Goal: Register for event/course

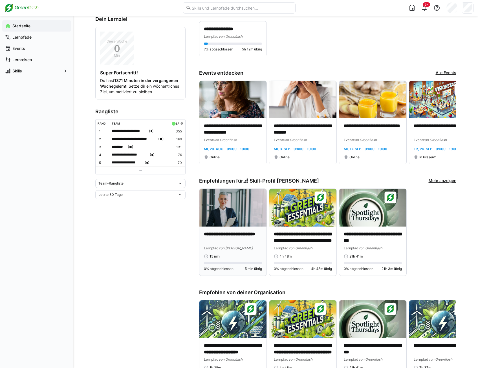
scroll to position [113, 0]
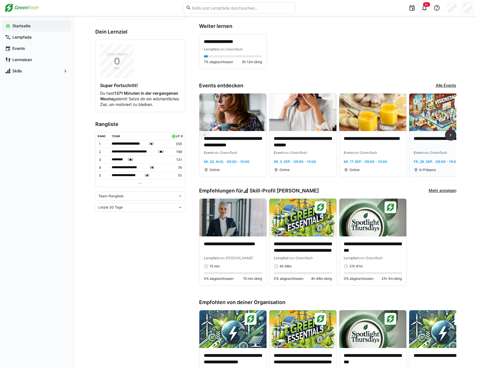
click at [427, 121] on img at bounding box center [442, 113] width 67 height 38
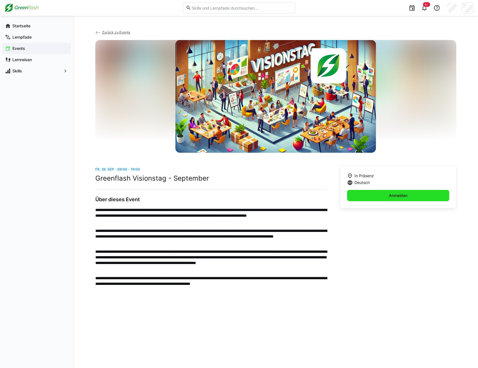
click at [388, 198] on span "Anmelden" at bounding box center [398, 196] width 20 height 6
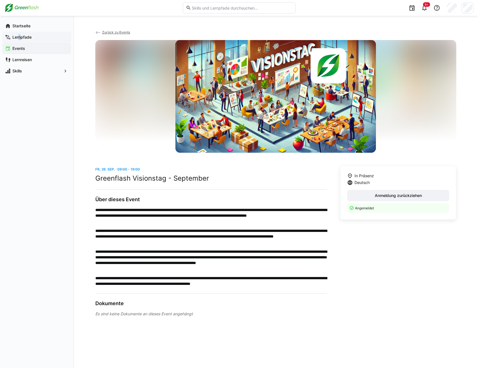
click at [0, 0] on app-navigation-label "Lernpfade" at bounding box center [0, 0] width 0 height 0
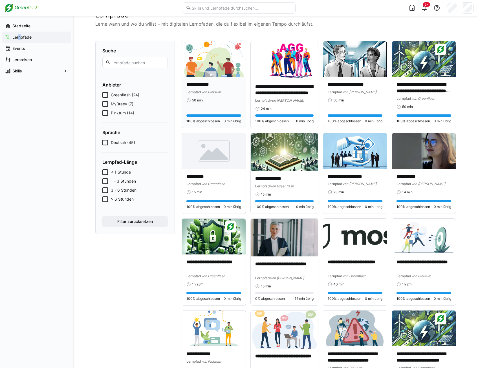
scroll to position [28, 0]
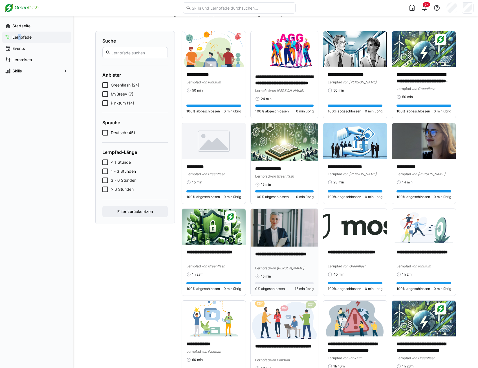
click at [276, 223] on img at bounding box center [283, 228] width 67 height 38
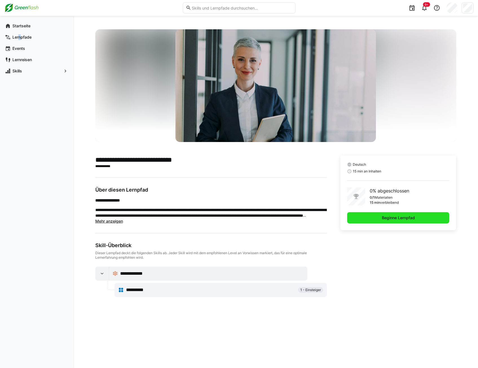
click at [399, 215] on span "Beginne Lernpfad" at bounding box center [398, 218] width 35 height 6
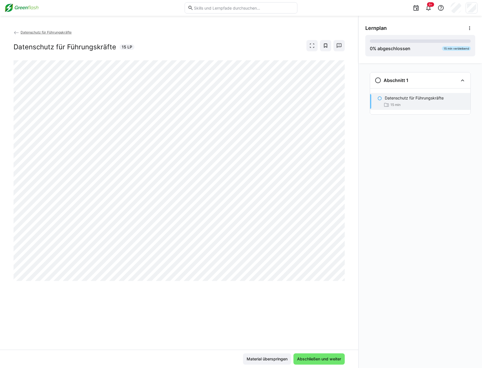
click at [380, 98] on eds-icon at bounding box center [379, 98] width 5 height 5
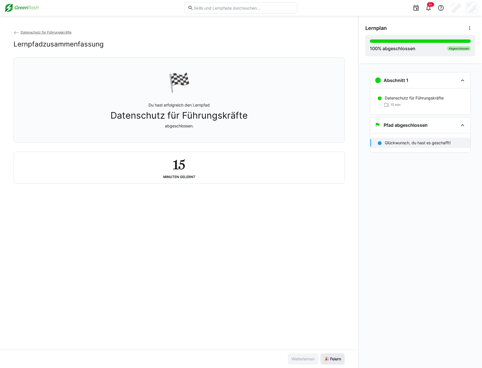
click at [334, 357] on span "🎉 Feiern" at bounding box center [332, 359] width 19 height 6
click at [12, 8] on img at bounding box center [22, 7] width 34 height 9
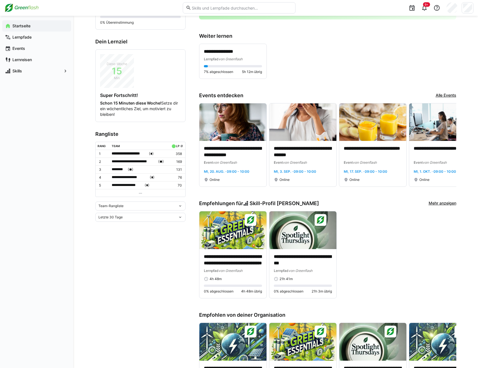
scroll to position [113, 0]
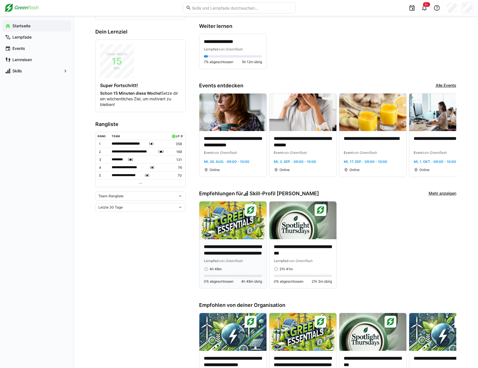
click at [224, 225] on img at bounding box center [232, 220] width 67 height 38
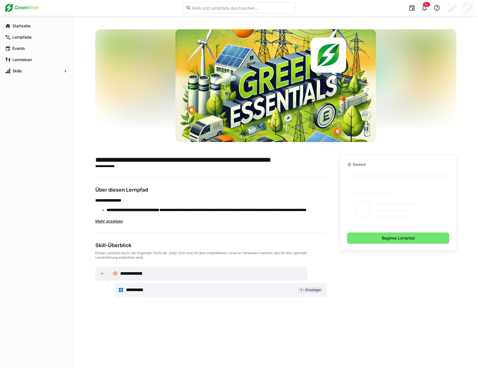
drag, startPoint x: 215, startPoint y: 217, endPoint x: 216, endPoint y: 210, distance: 7.1
click at [217, 213] on li "**********" at bounding box center [216, 212] width 220 height 11
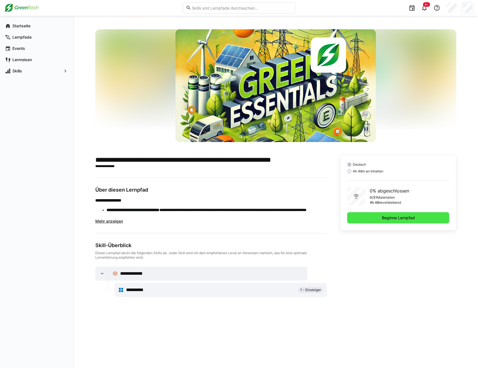
click at [417, 219] on span "Beginne Lernpfad" at bounding box center [398, 217] width 102 height 11
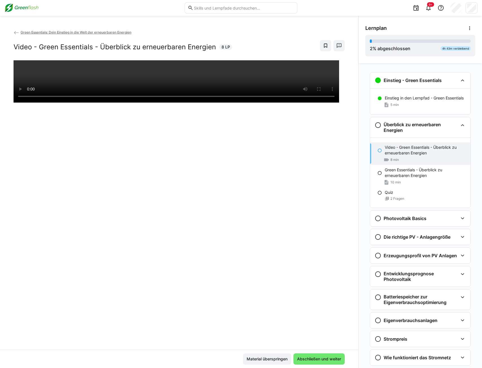
scroll to position [21, 0]
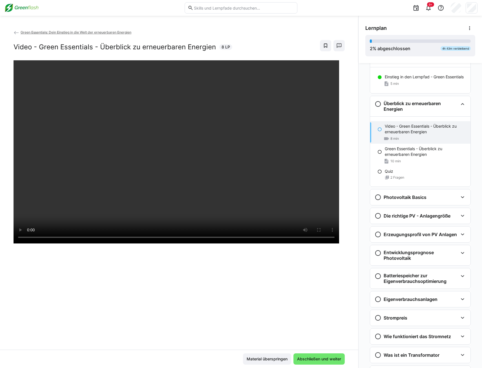
click at [299, 317] on div at bounding box center [179, 244] width 331 height 368
click at [300, 356] on span "Abschließen und weiter" at bounding box center [319, 359] width 46 height 6
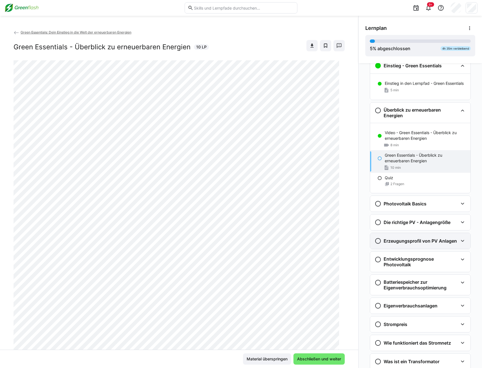
scroll to position [5, 0]
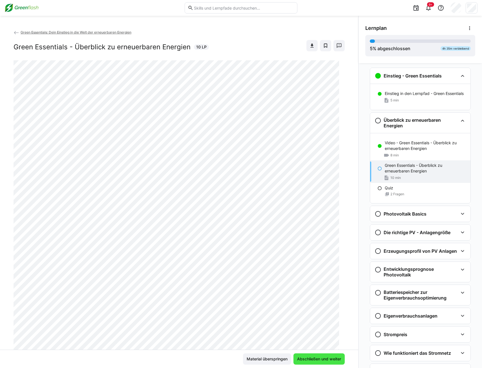
click at [316, 356] on span "Abschließen und weiter" at bounding box center [318, 358] width 51 height 11
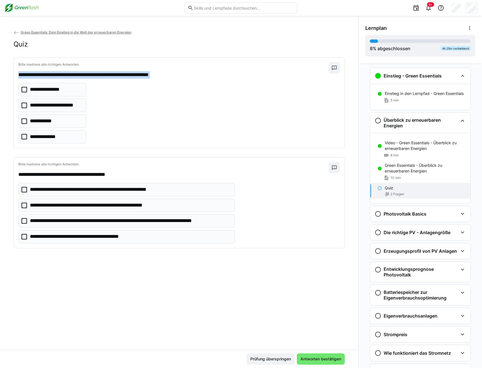
drag, startPoint x: 18, startPoint y: 74, endPoint x: 60, endPoint y: 135, distance: 74.2
click at [60, 135] on div "**********" at bounding box center [179, 103] width 330 height 90
